Goal: Task Accomplishment & Management: Use online tool/utility

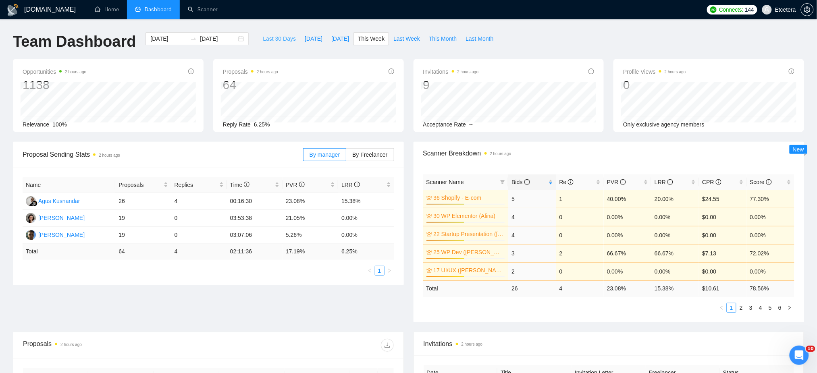
click at [266, 39] on span "Last 30 Days" at bounding box center [279, 38] width 33 height 9
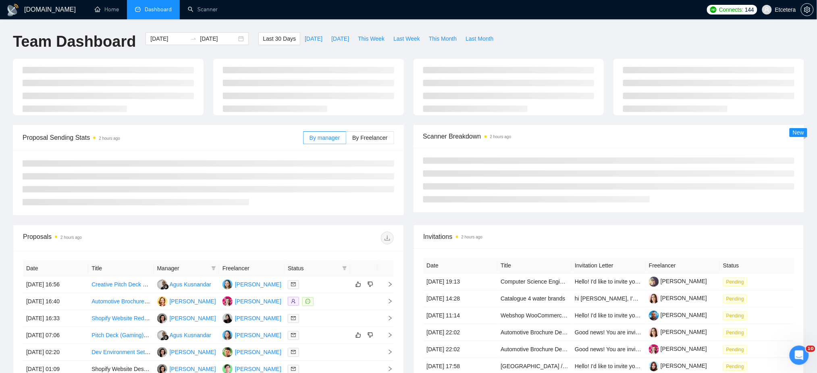
type input "2025-07-31"
type input "2025-08-30"
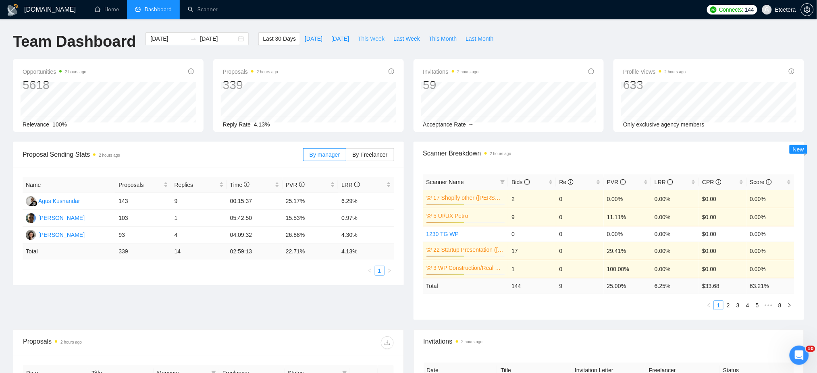
click at [371, 40] on span "This Week" at bounding box center [371, 38] width 27 height 9
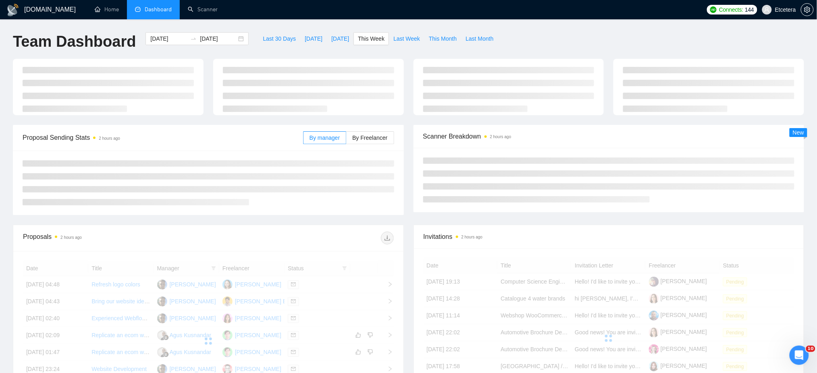
type input "2025-08-25"
type input "2025-08-31"
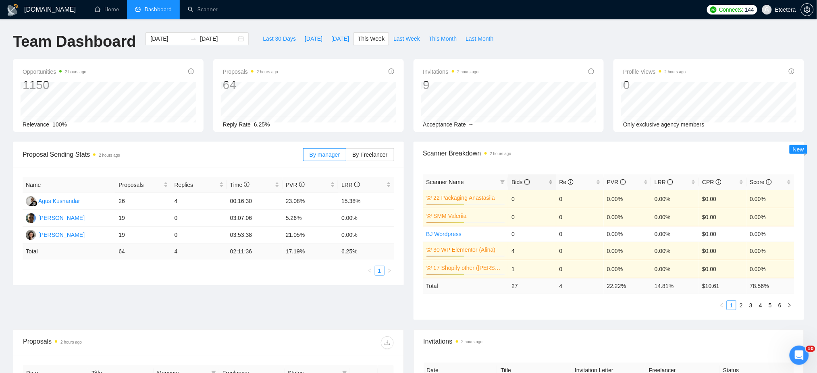
click at [549, 178] on div "Bids" at bounding box center [531, 182] width 41 height 9
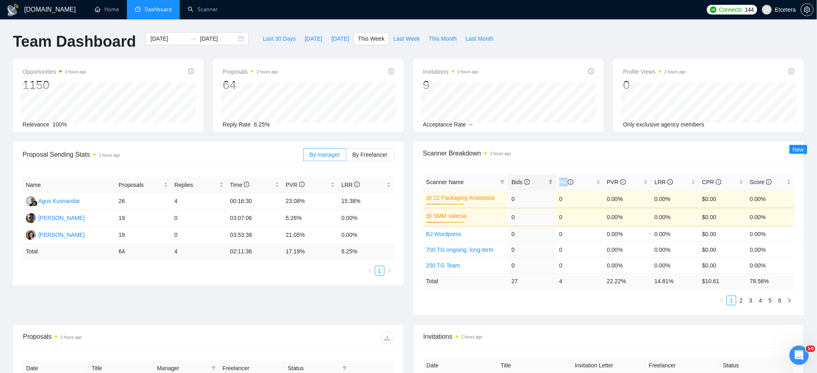
click at [550, 178] on div "Bids" at bounding box center [531, 182] width 41 height 9
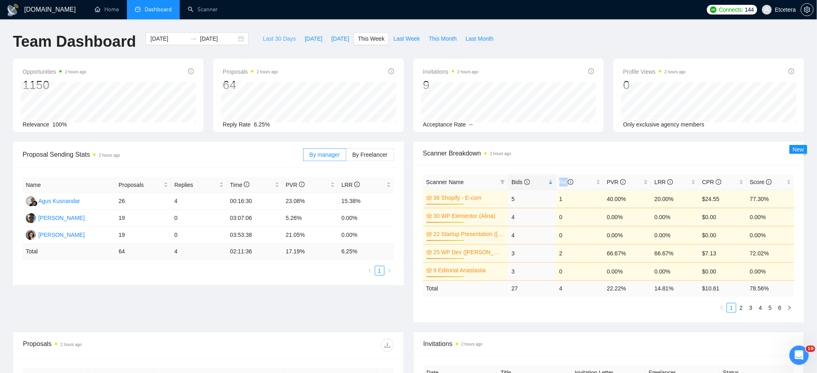
click at [276, 37] on span "Last 30 Days" at bounding box center [279, 38] width 33 height 9
type input "2025-07-31"
type input "2025-08-30"
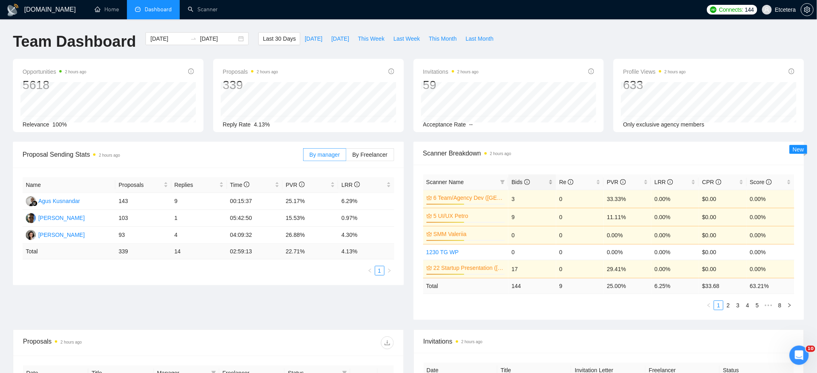
click at [552, 181] on div "Bids" at bounding box center [531, 182] width 41 height 9
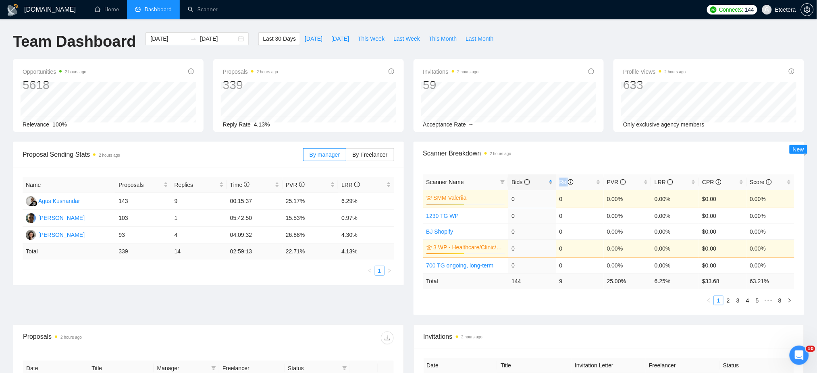
click at [552, 181] on div "Bids" at bounding box center [531, 182] width 41 height 9
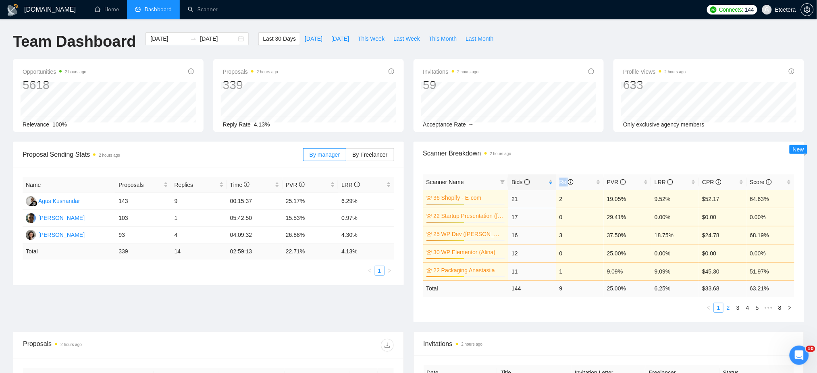
click at [727, 309] on link "2" at bounding box center [728, 307] width 9 height 9
click at [398, 41] on span "Last Week" at bounding box center [406, 38] width 27 height 9
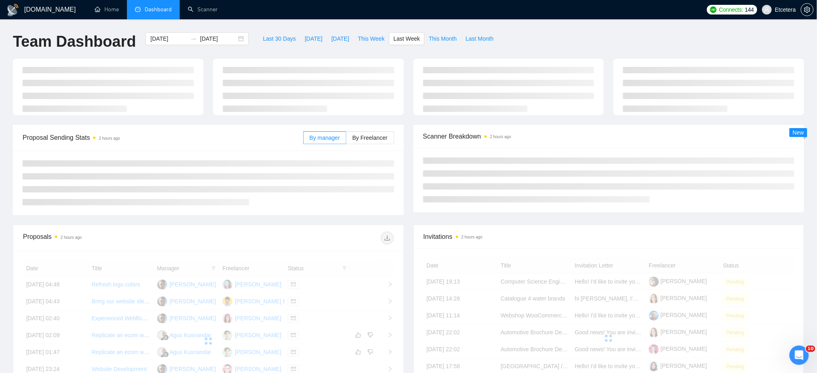
type input "2025-08-18"
type input "2025-08-24"
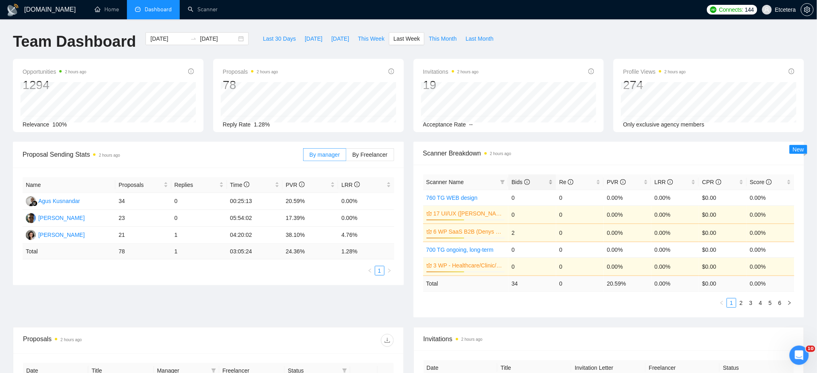
click at [552, 179] on div "Bids" at bounding box center [531, 182] width 41 height 9
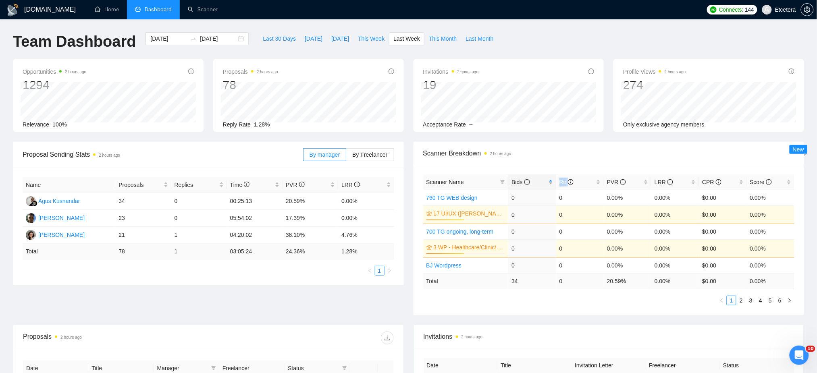
click at [552, 179] on div "Bids" at bounding box center [531, 182] width 41 height 9
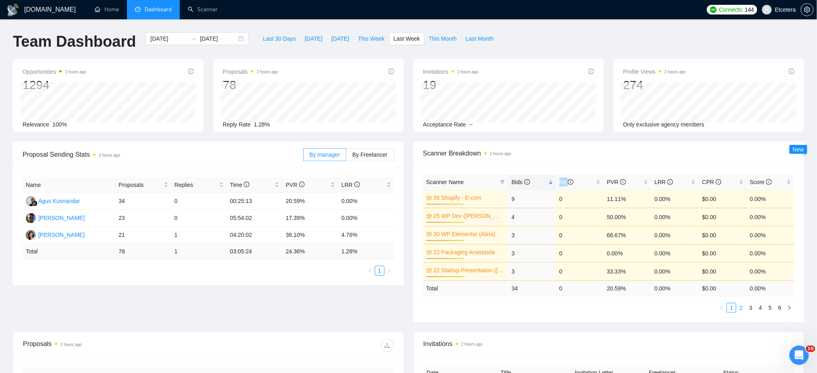
click at [740, 308] on link "2" at bounding box center [741, 307] width 9 height 9
click at [731, 309] on link "1" at bounding box center [731, 307] width 9 height 9
click at [366, 37] on span "This Week" at bounding box center [371, 38] width 27 height 9
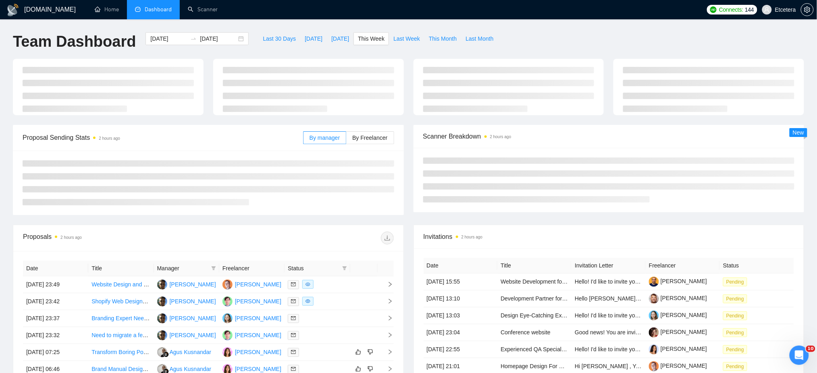
type input "2025-08-25"
type input "2025-08-31"
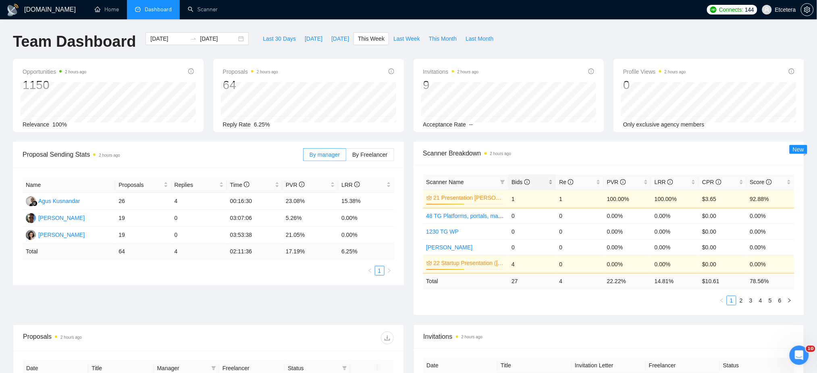
click at [550, 181] on div "Bids" at bounding box center [531, 182] width 41 height 9
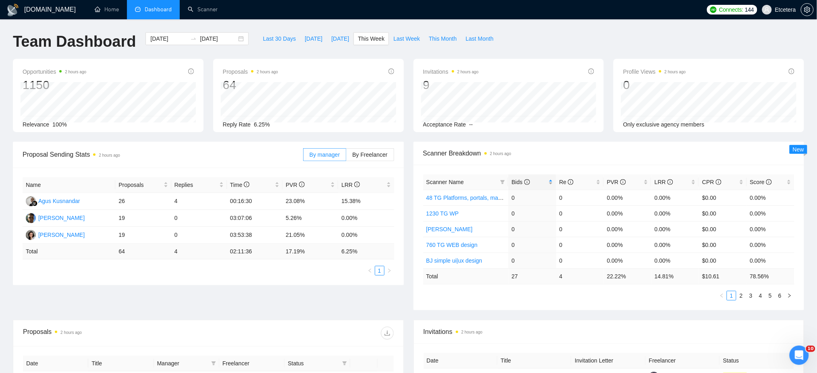
click at [551, 181] on div "Bids" at bounding box center [531, 182] width 41 height 9
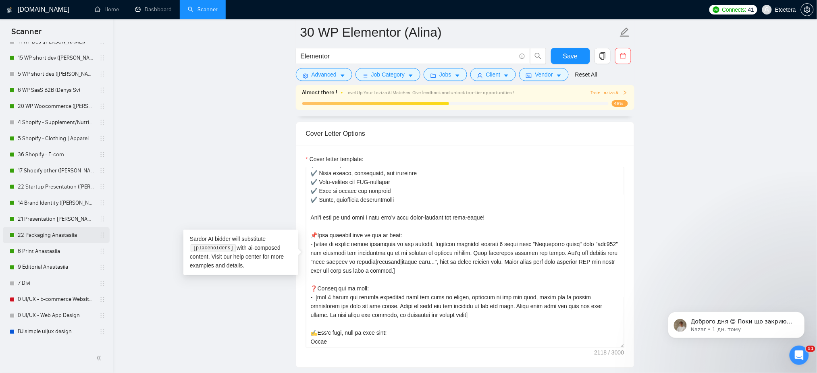
scroll to position [322, 0]
click at [48, 189] on link "17 Shopify other ([PERSON_NAME])" at bounding box center [56, 187] width 77 height 16
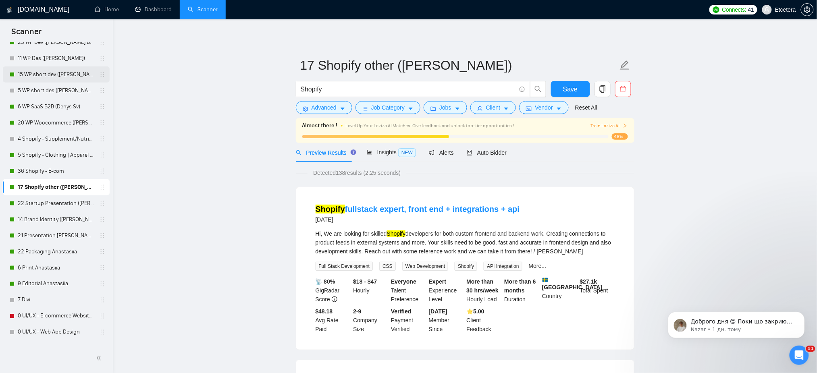
click at [54, 75] on link "15 WP short dev ([PERSON_NAME] B)" at bounding box center [56, 74] width 77 height 16
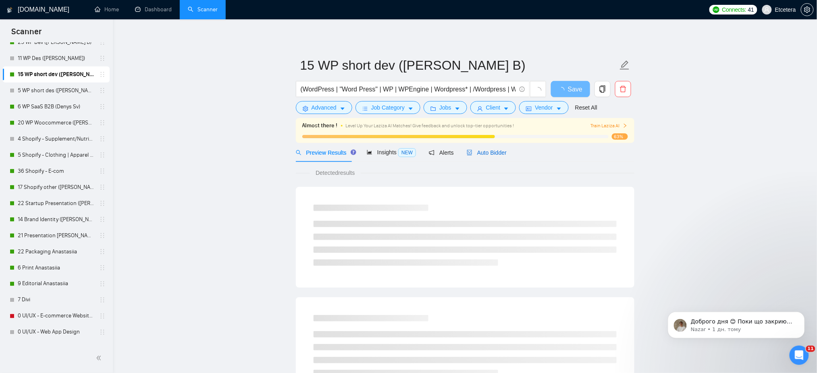
click at [485, 154] on span "Auto Bidder" at bounding box center [487, 152] width 40 height 6
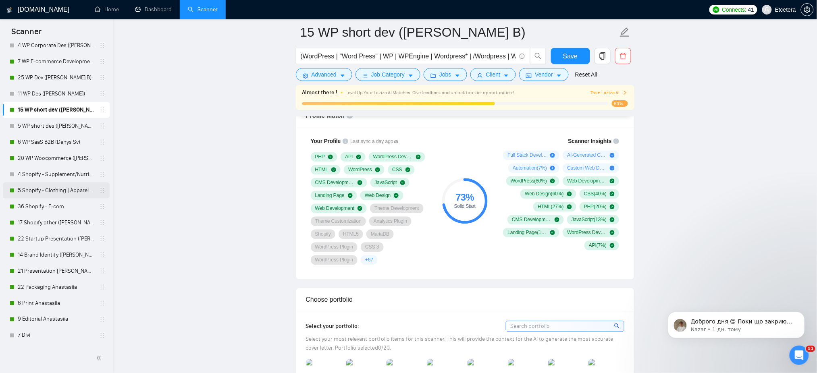
scroll to position [268, 0]
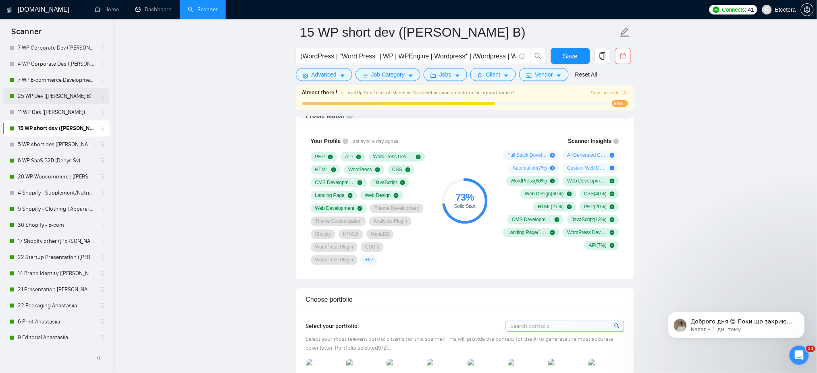
click at [43, 97] on link "25 WP Dev ([PERSON_NAME] B)" at bounding box center [56, 96] width 77 height 16
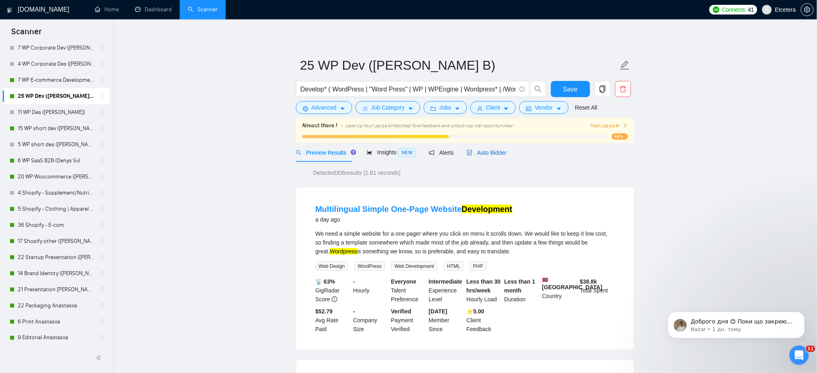
click at [492, 154] on span "Auto Bidder" at bounding box center [487, 152] width 40 height 6
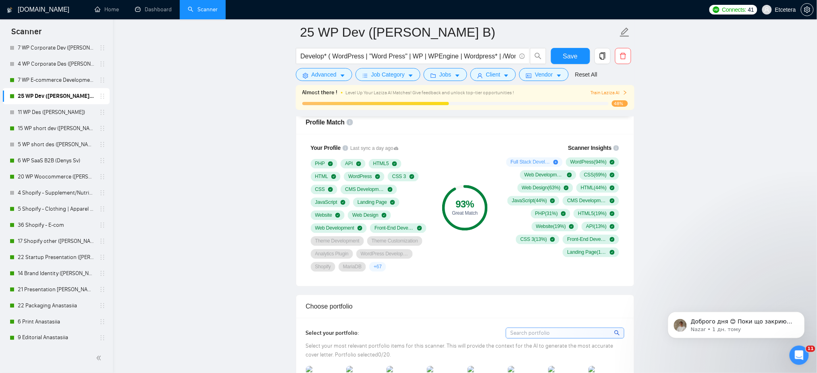
scroll to position [537, 0]
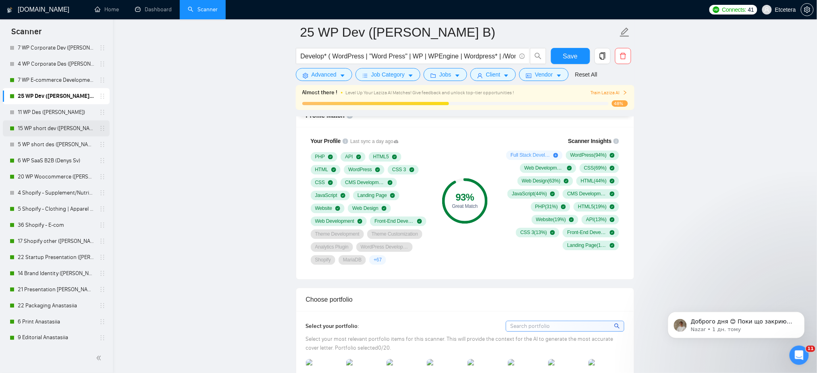
click at [39, 128] on link "15 WP short dev ([PERSON_NAME] B)" at bounding box center [56, 128] width 77 height 16
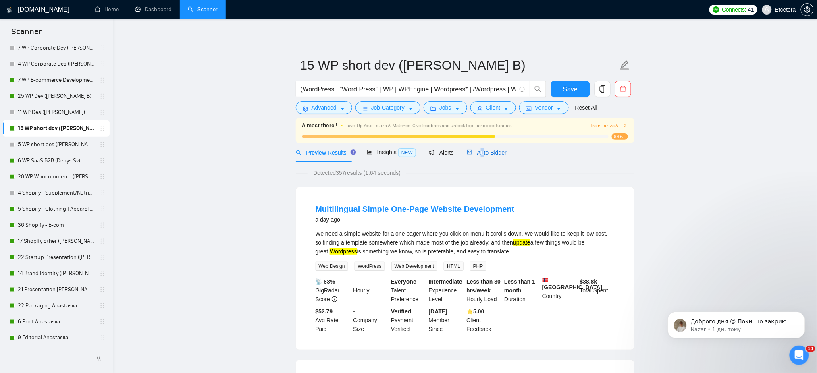
drag, startPoint x: 479, startPoint y: 153, endPoint x: 483, endPoint y: 167, distance: 14.3
click at [479, 153] on span "Auto Bidder" at bounding box center [487, 152] width 40 height 6
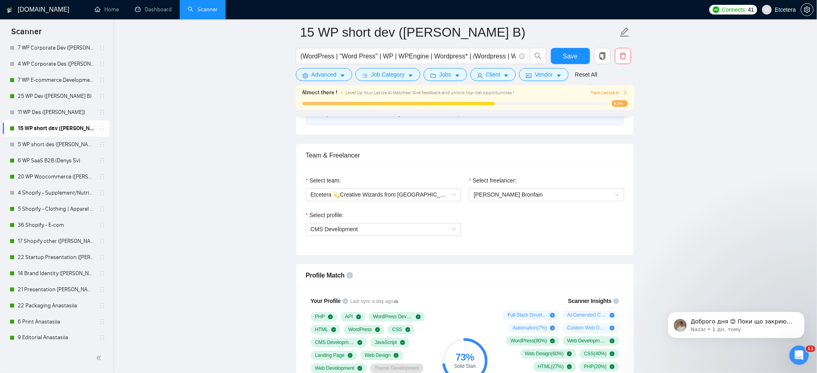
scroll to position [484, 0]
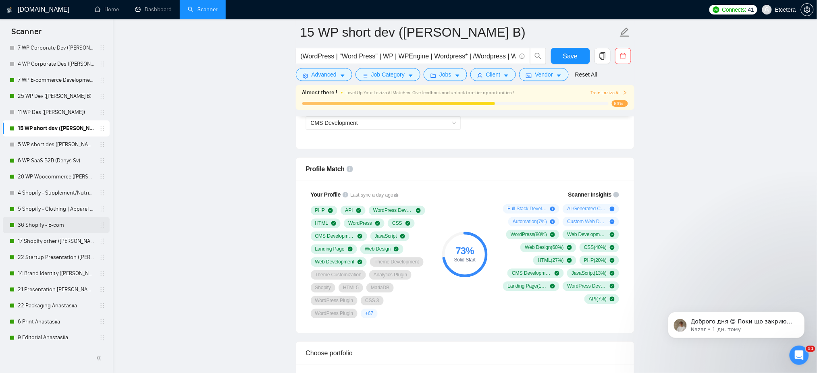
click at [61, 223] on link "36 Shopify - E-com" at bounding box center [56, 225] width 77 height 16
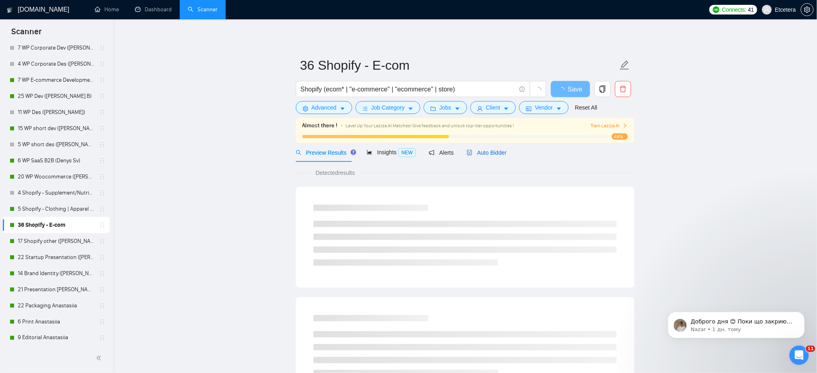
click at [493, 151] on span "Auto Bidder" at bounding box center [487, 152] width 40 height 6
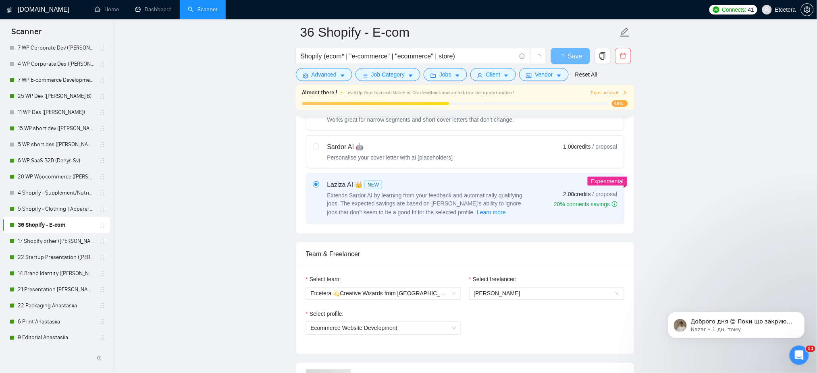
scroll to position [537, 0]
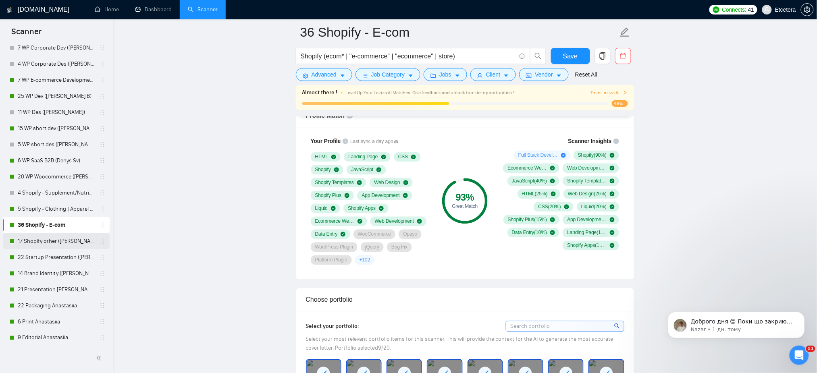
click at [39, 242] on link "17 Shopify other ([PERSON_NAME])" at bounding box center [56, 241] width 77 height 16
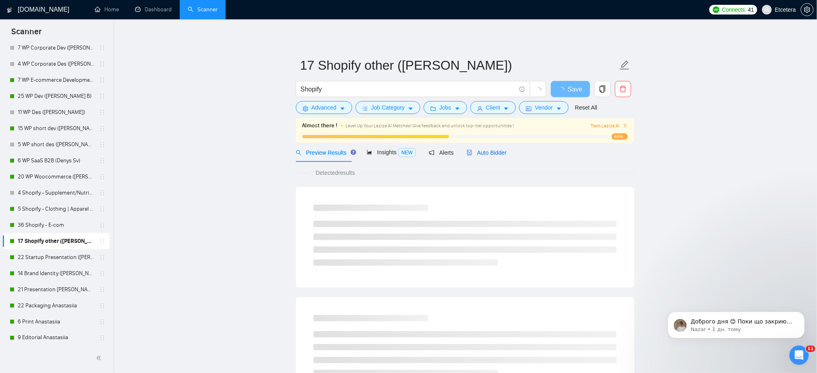
click at [488, 152] on span "Auto Bidder" at bounding box center [487, 152] width 40 height 6
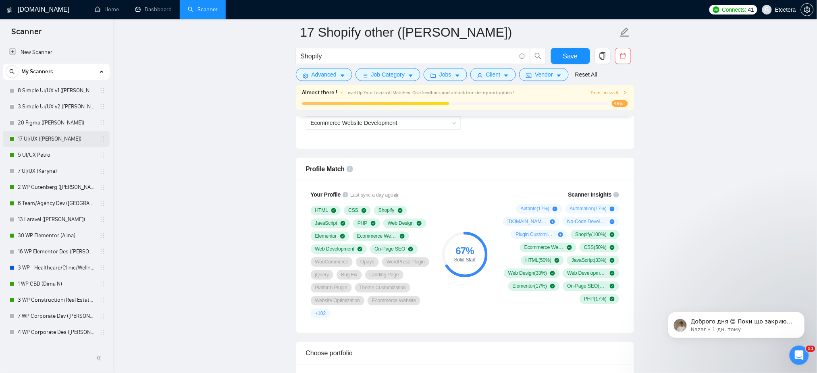
click at [30, 139] on link "17 UI/UX ([PERSON_NAME])" at bounding box center [56, 139] width 77 height 16
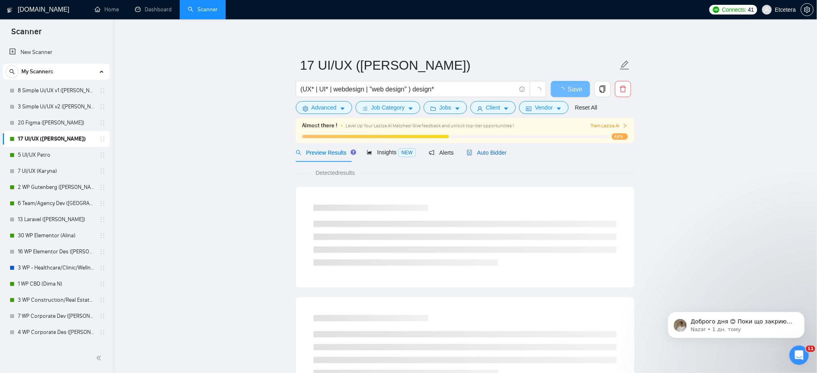
click at [484, 152] on span "Auto Bidder" at bounding box center [487, 152] width 40 height 6
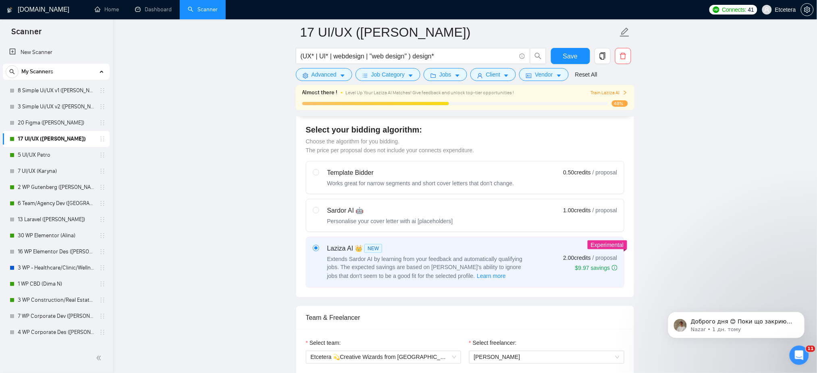
scroll to position [484, 0]
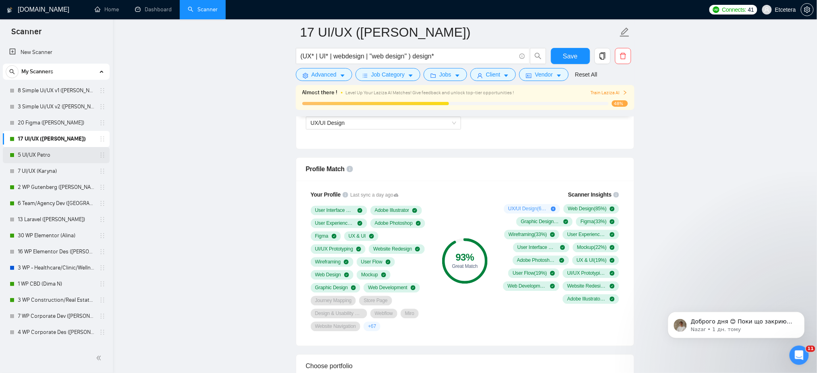
click at [29, 153] on link "5 UI/UX Petro" at bounding box center [56, 155] width 77 height 16
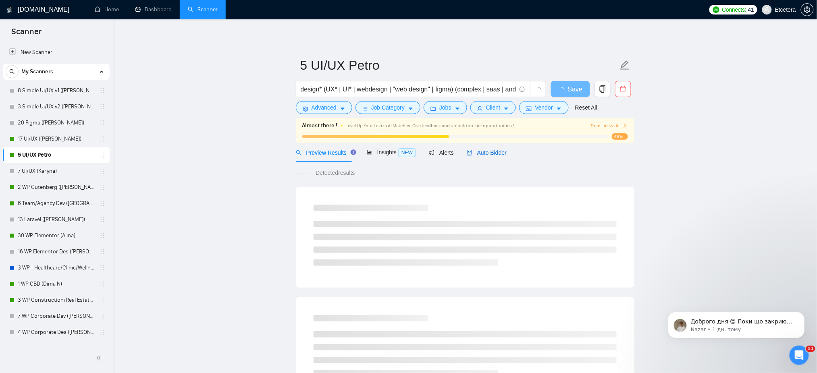
click at [495, 154] on span "Auto Bidder" at bounding box center [487, 152] width 40 height 6
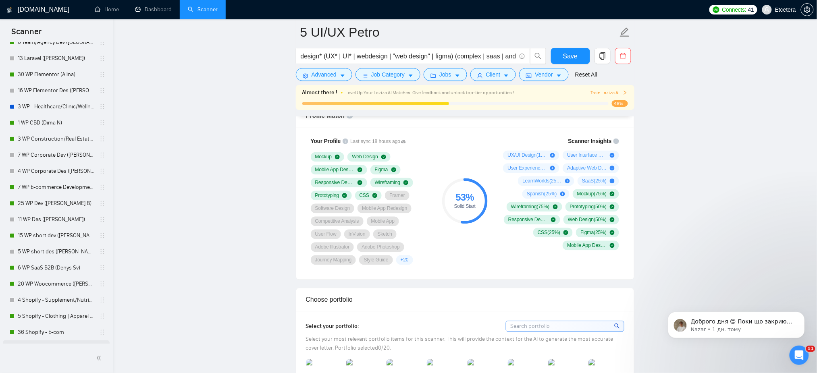
scroll to position [107, 0]
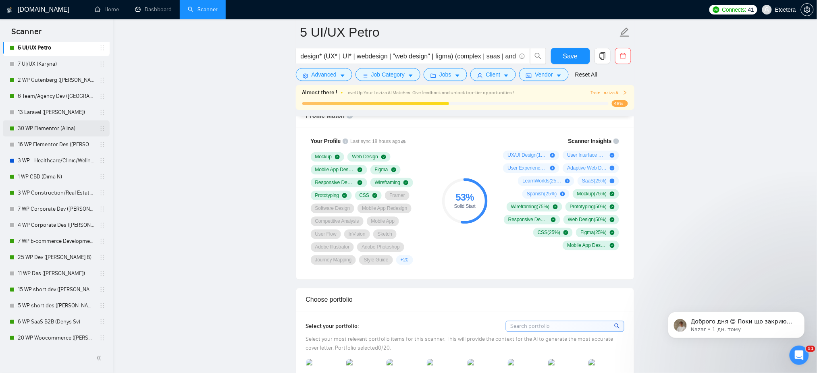
click at [51, 130] on link "30 WP Elementor (Alina)" at bounding box center [56, 128] width 77 height 16
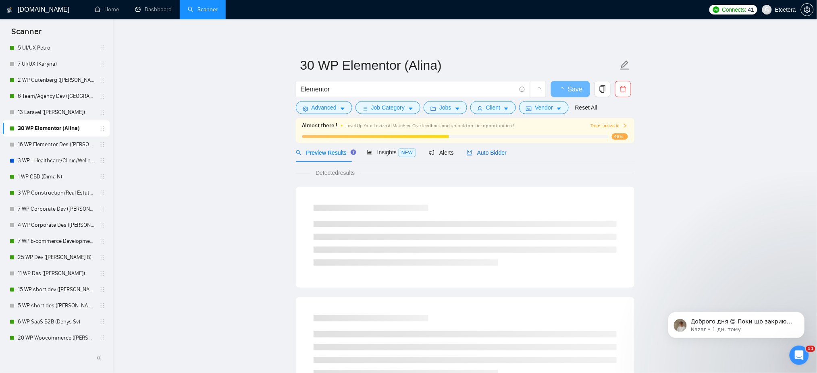
click at [496, 152] on span "Auto Bidder" at bounding box center [487, 152] width 40 height 6
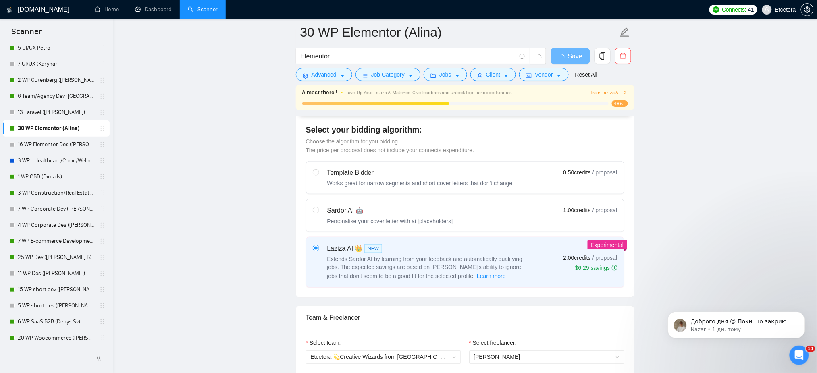
scroll to position [484, 0]
